Goal: Navigation & Orientation: Find specific page/section

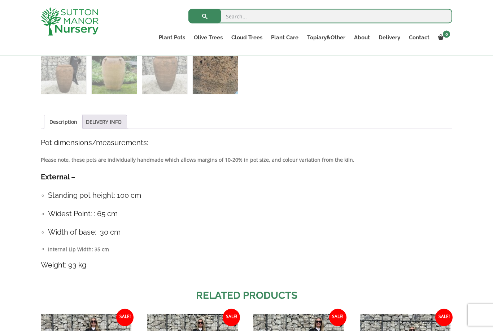
scroll to position [326, 0]
click at [0, 0] on ul "Gnarled Olive Trees Gnarled Olive Trees XXL Gnarled Plateau Olive Tree XL Gnarl…" at bounding box center [0, 0] width 0 height 0
click at [0, 0] on link "Gnarled Olive Trees" at bounding box center [0, 0] width 0 height 0
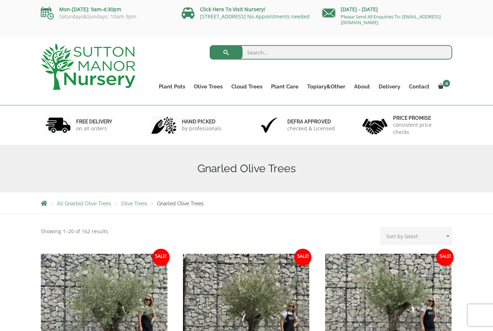
click at [0, 0] on link "Gnarled Olive Trees XXL" at bounding box center [0, 0] width 0 height 0
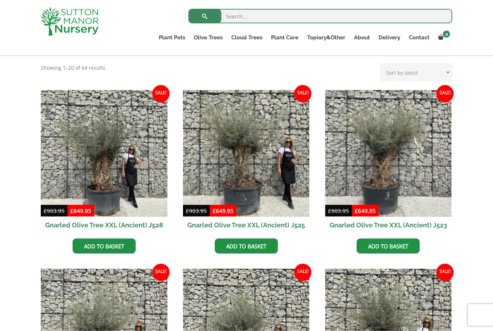
scroll to position [151, 0]
click at [0, 0] on link "Gnarled Multi Stem Olives" at bounding box center [0, 0] width 0 height 0
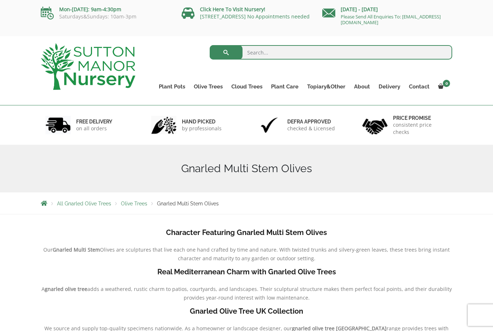
click at [0, 0] on link "Ilex Crenata Cloud Trees" at bounding box center [0, 0] width 0 height 0
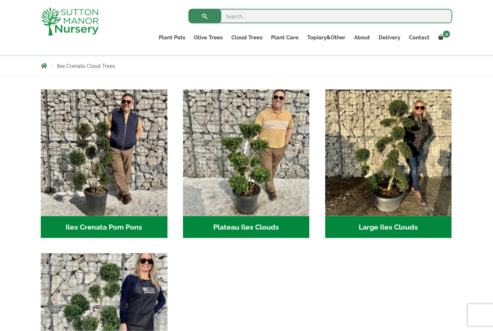
scroll to position [124, 0]
click at [65, 123] on img "Visit product category Ilex Crenata Pom Pons" at bounding box center [104, 152] width 127 height 127
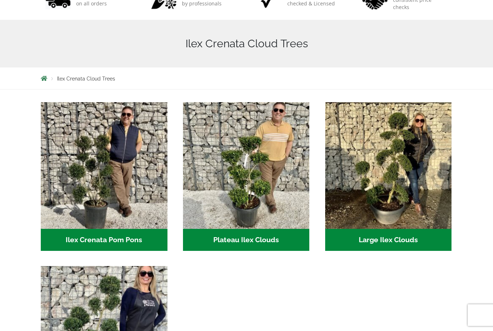
scroll to position [148, 0]
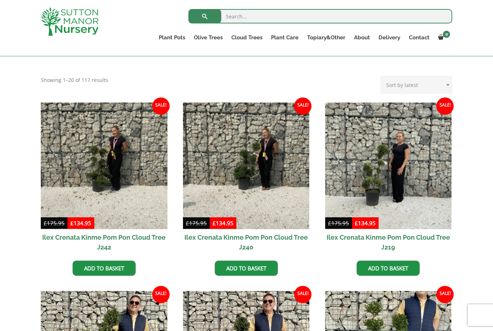
scroll to position [122, 0]
